Goal: Check status: Check status

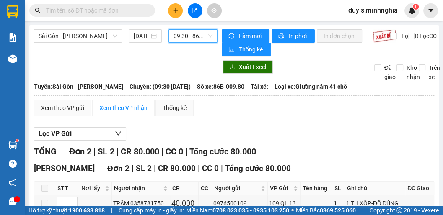
click at [195, 39] on span "09:30 - 86B-009.80" at bounding box center [192, 36] width 39 height 13
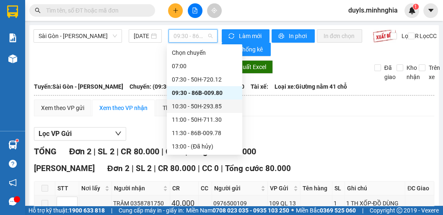
click at [207, 102] on div "10:30 - 50H-293.85" at bounding box center [204, 106] width 65 height 9
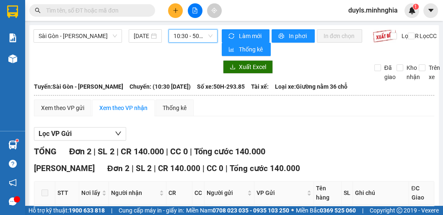
click at [312, 149] on div "TỔNG Đơn 2 | SL 2 | CR 140.000 | CC 0 | Tổng cước 140.000" at bounding box center [234, 151] width 400 height 13
click at [191, 37] on span "10:30 - 50H-293.85" at bounding box center [192, 36] width 39 height 13
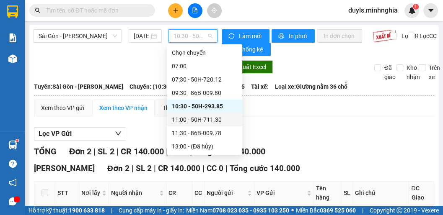
click at [215, 113] on div "11:00 - 50H-711.30" at bounding box center [204, 119] width 75 height 13
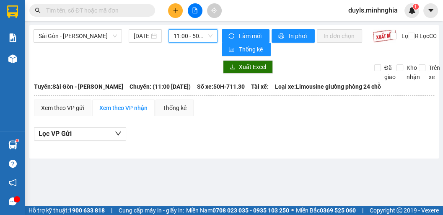
click at [189, 37] on span "11:00 - 50H-711.30" at bounding box center [192, 36] width 39 height 13
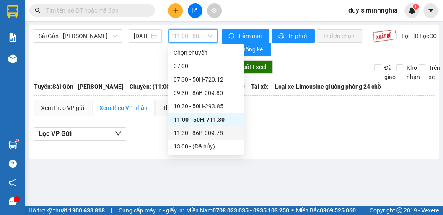
click at [206, 129] on div "11:30 - 86B-009.78" at bounding box center [205, 133] width 65 height 9
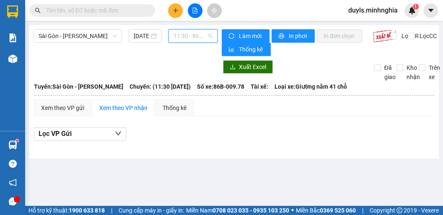
click at [188, 33] on span "11:30 - 86B-009.78" at bounding box center [192, 36] width 39 height 13
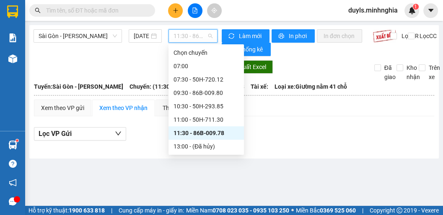
click at [188, 155] on div "14:30 - 50H-302.50" at bounding box center [205, 159] width 65 height 9
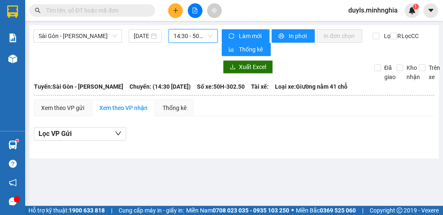
click at [188, 36] on span "14:30 - 50H-302.50" at bounding box center [192, 36] width 39 height 13
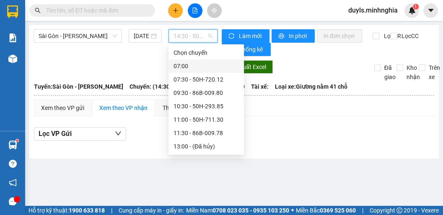
scroll to position [80, 0]
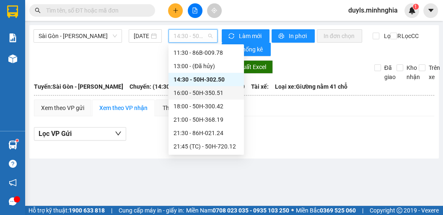
click at [204, 94] on div "16:00 - 50H-350.51" at bounding box center [205, 92] width 65 height 9
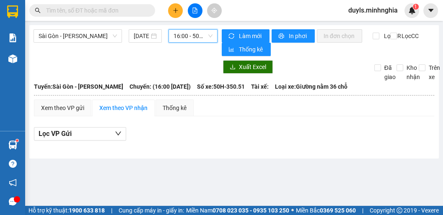
click at [192, 39] on span "16:00 - 50H-350.51" at bounding box center [192, 36] width 39 height 13
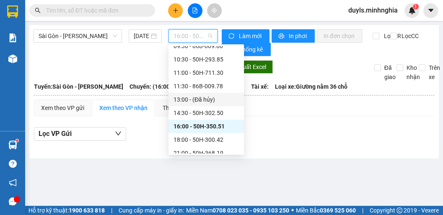
scroll to position [13, 0]
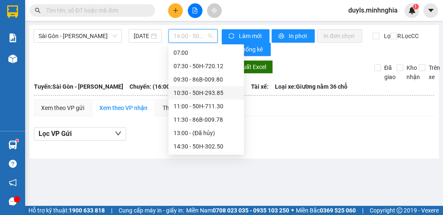
click at [209, 90] on div "10:30 - 50H-293.85" at bounding box center [205, 92] width 65 height 9
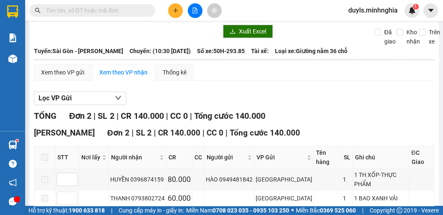
scroll to position [2, 0]
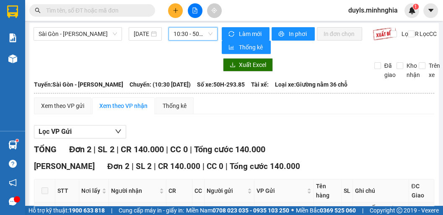
click at [227, 106] on div "Xem theo VP gửi Xem theo VP nhận Thống kê" at bounding box center [234, 106] width 400 height 17
